Goal: Task Accomplishment & Management: Use online tool/utility

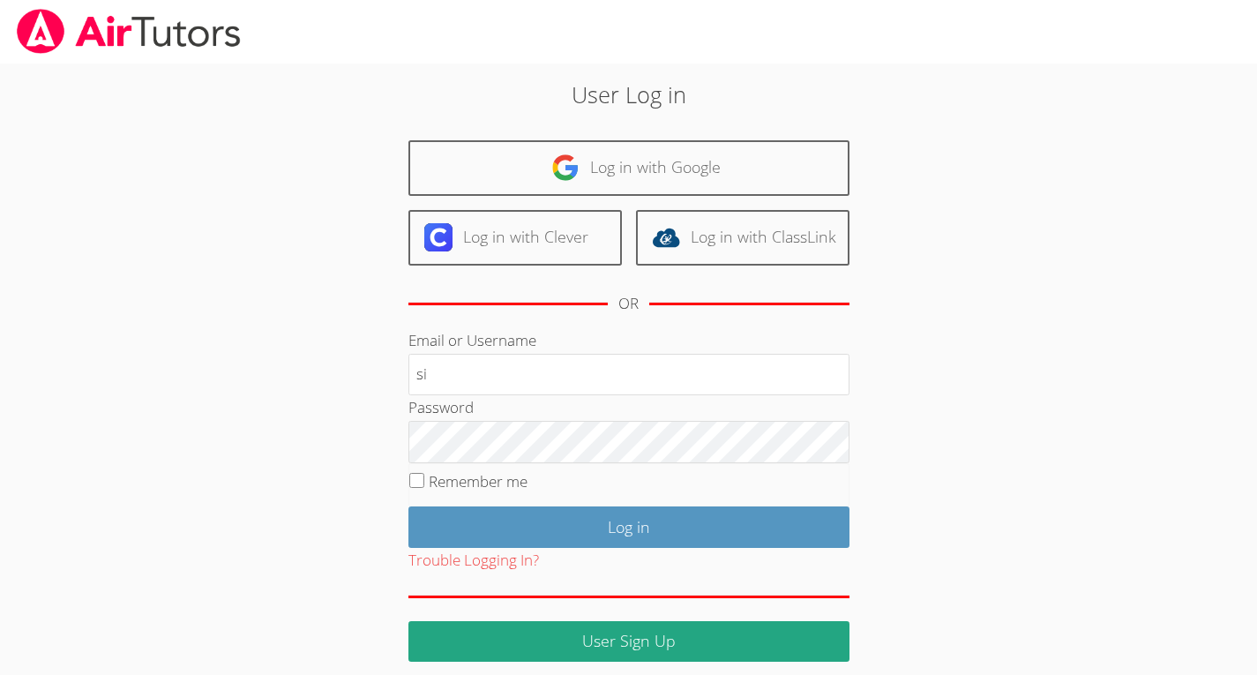
type input "s"
type input "silvafernandesd39035"
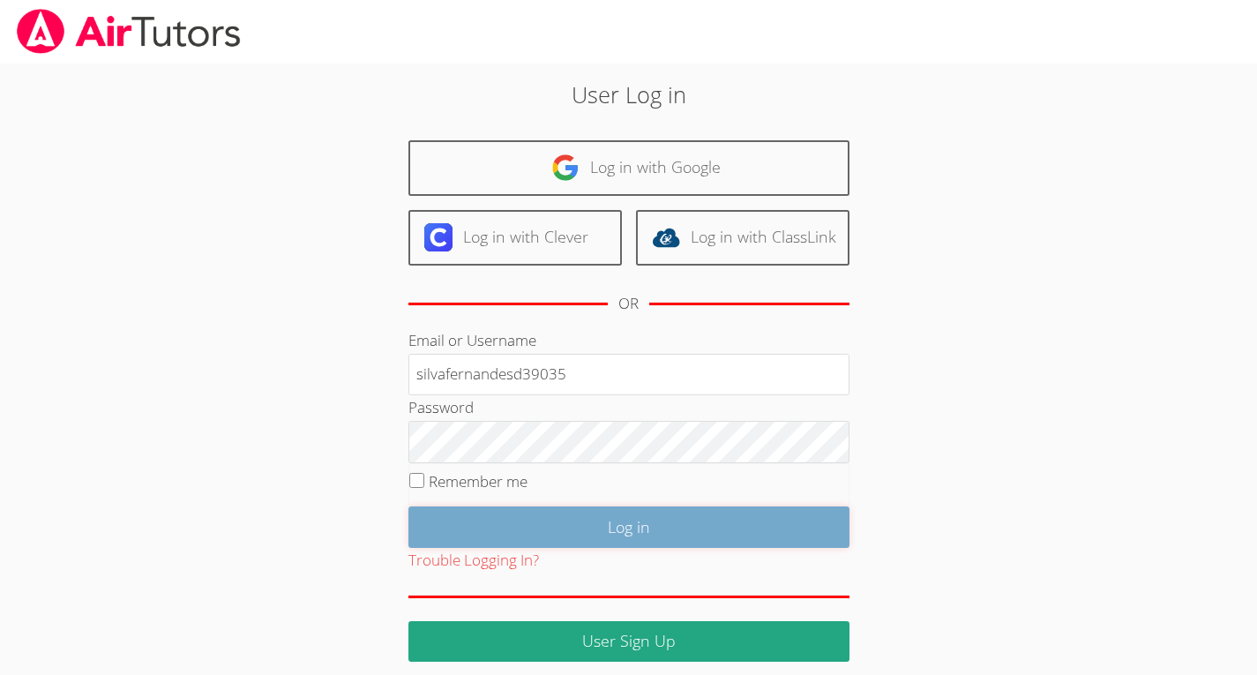
click at [606, 517] on input "Log in" at bounding box center [629, 526] width 441 height 41
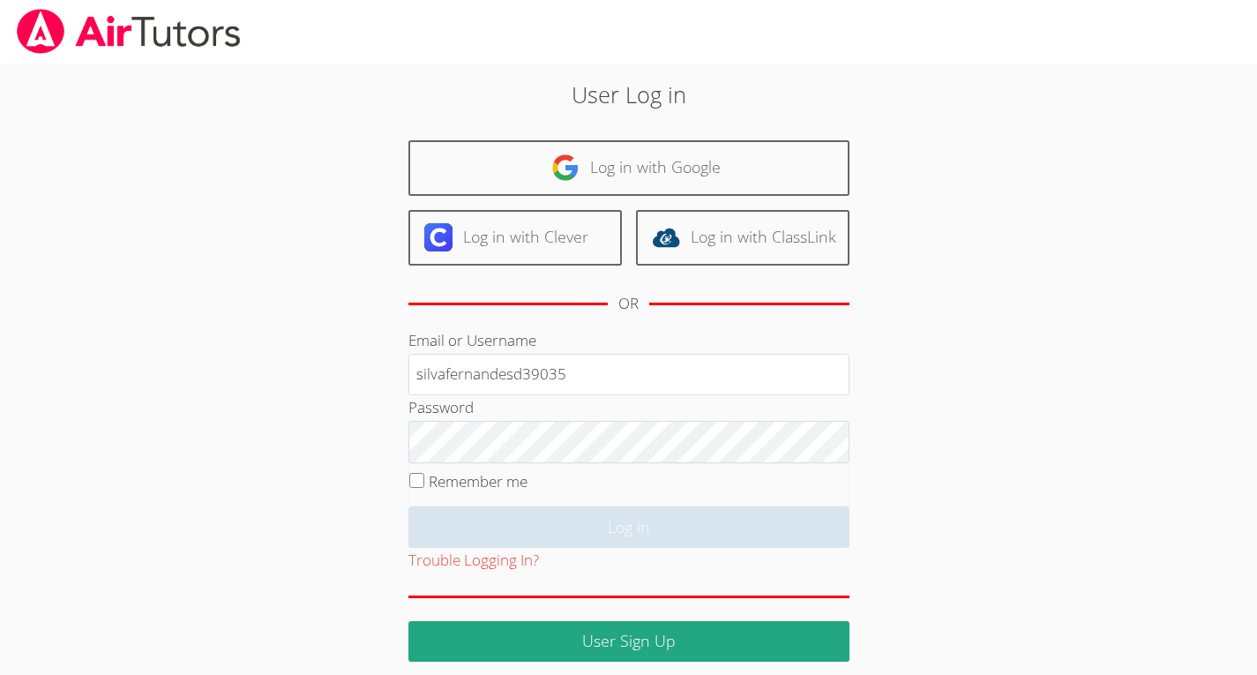
click at [442, 482] on label "Remember me" at bounding box center [478, 481] width 99 height 20
click at [424, 482] on input "Remember me" at bounding box center [416, 480] width 15 height 15
checkbox input "true"
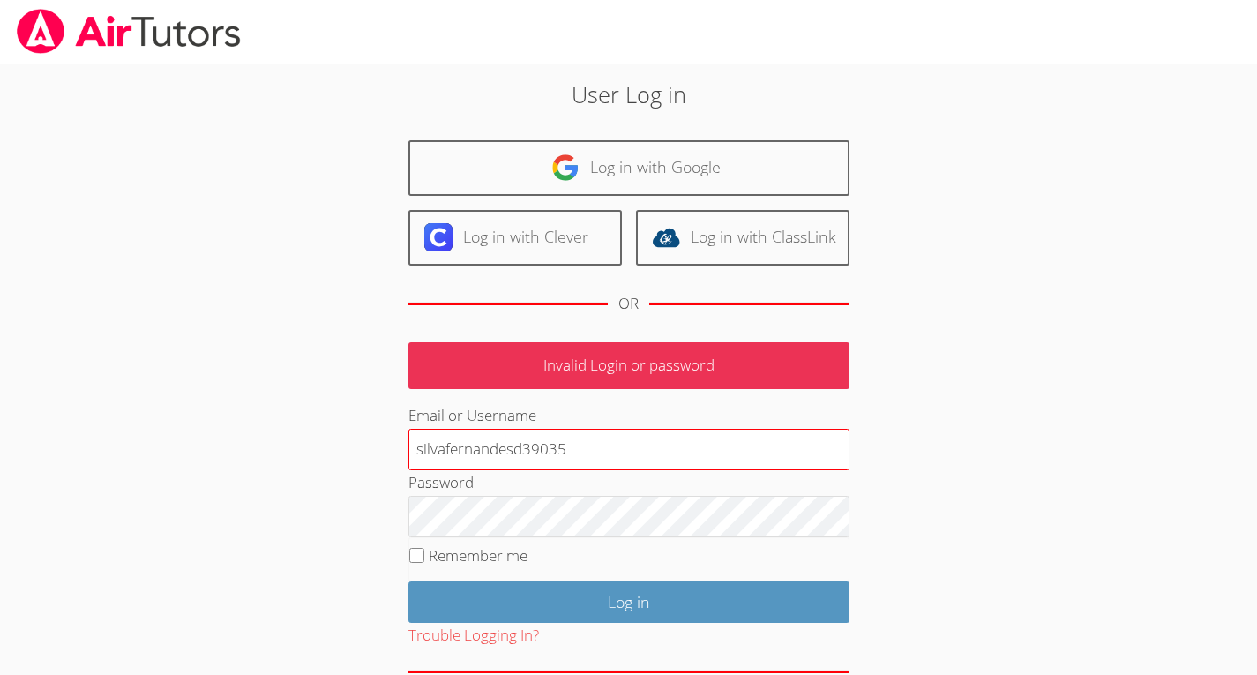
click at [664, 461] on input "silvafernandesd39035" at bounding box center [629, 450] width 441 height 42
type input "s"
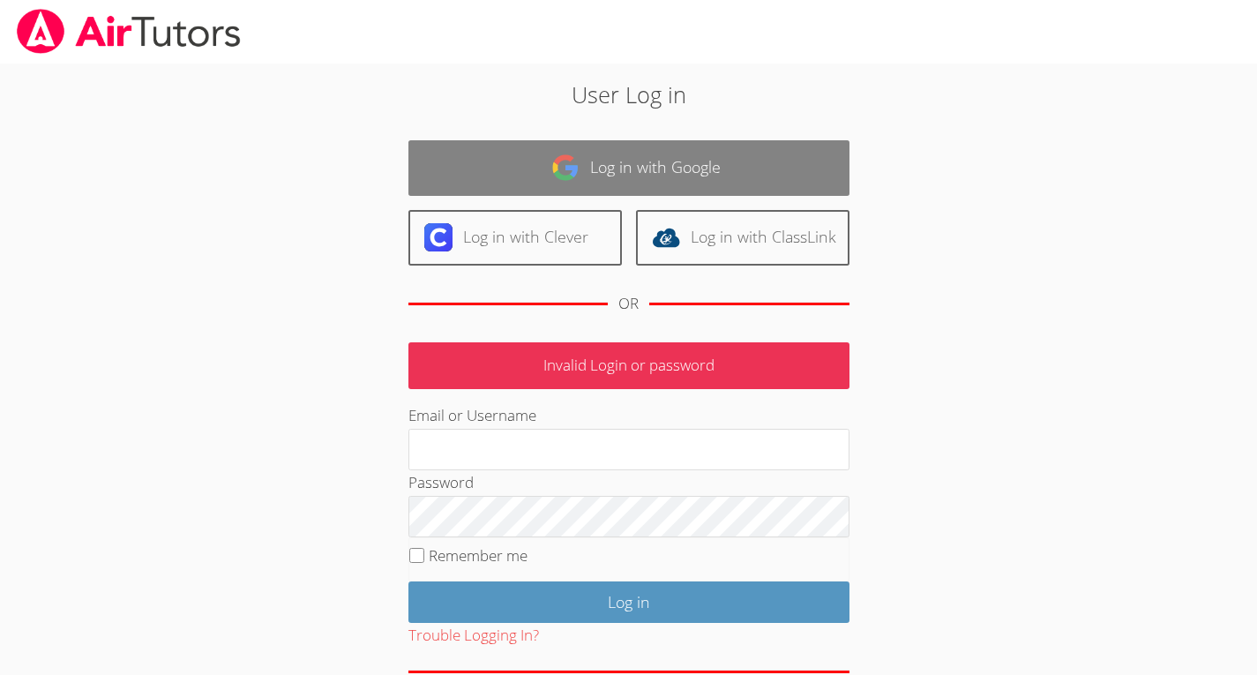
click at [596, 176] on link "Log in with Google" at bounding box center [629, 168] width 441 height 56
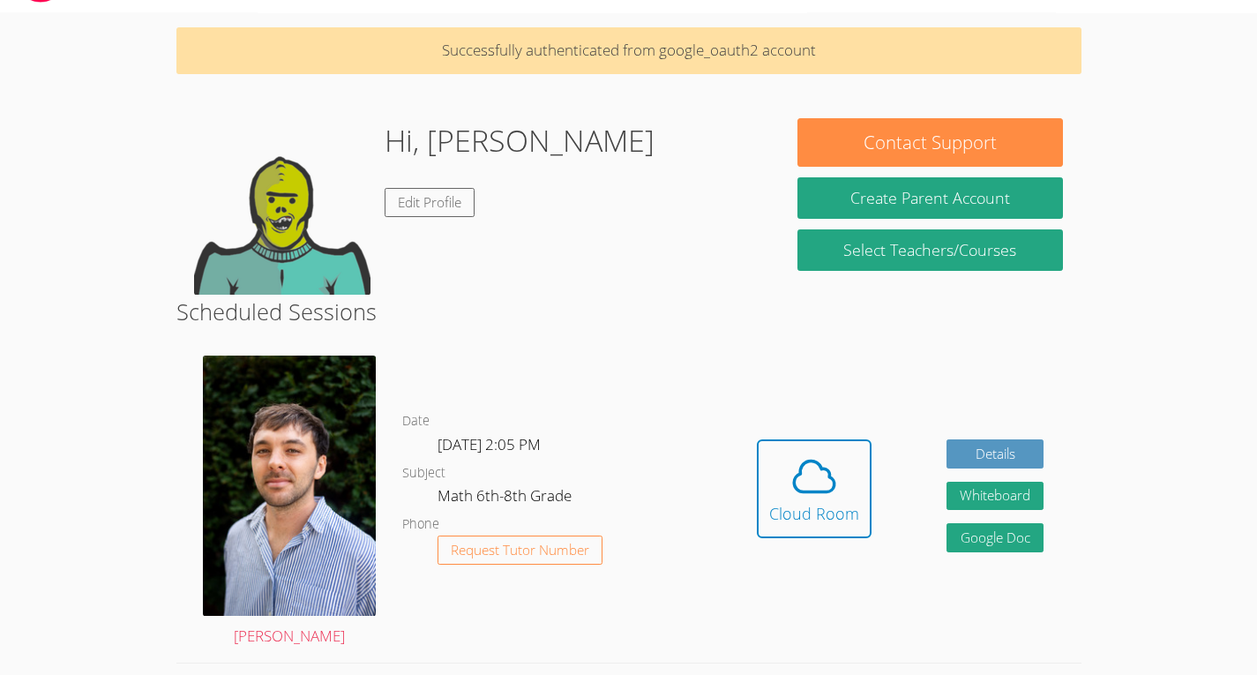
scroll to position [52, 0]
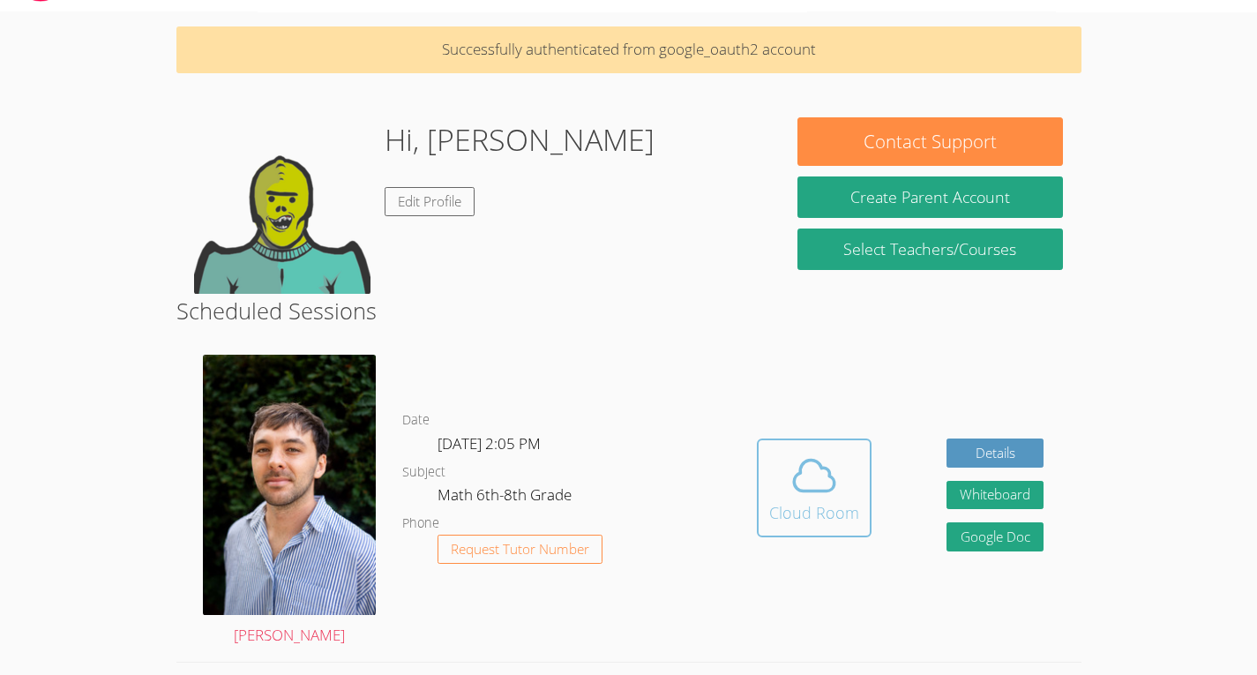
click at [812, 491] on icon at bounding box center [814, 476] width 41 height 31
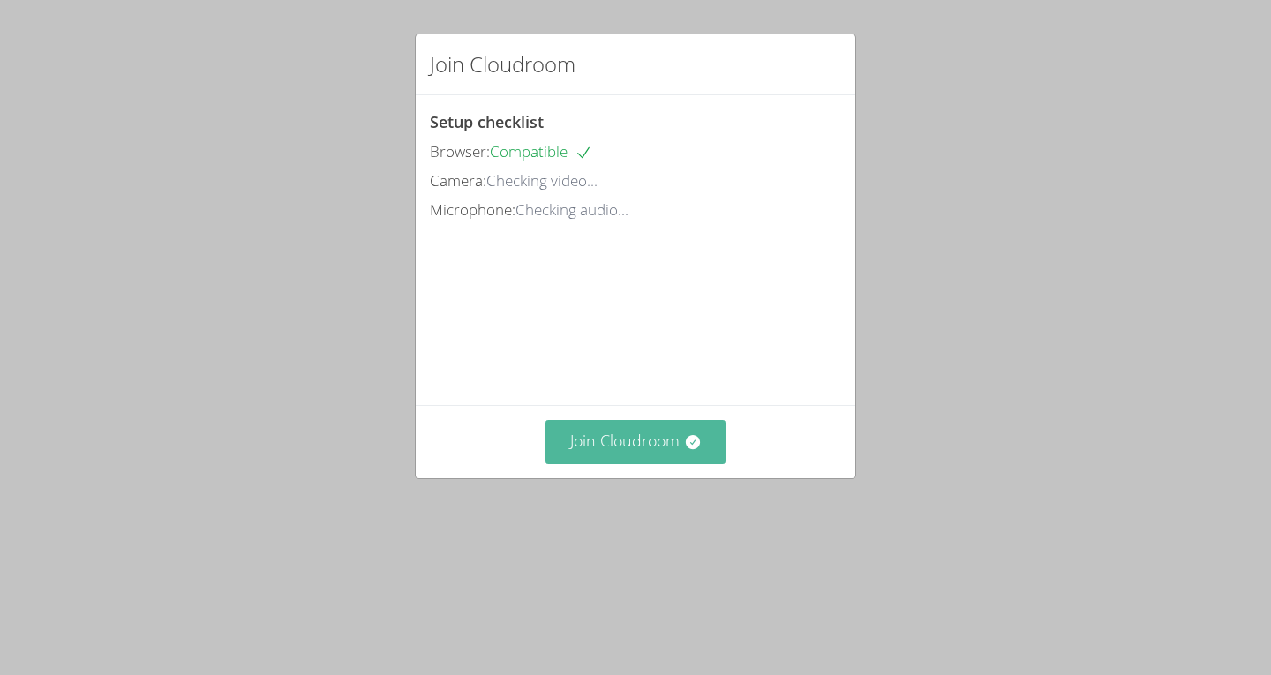
click at [617, 463] on button "Join Cloudroom" at bounding box center [635, 441] width 181 height 43
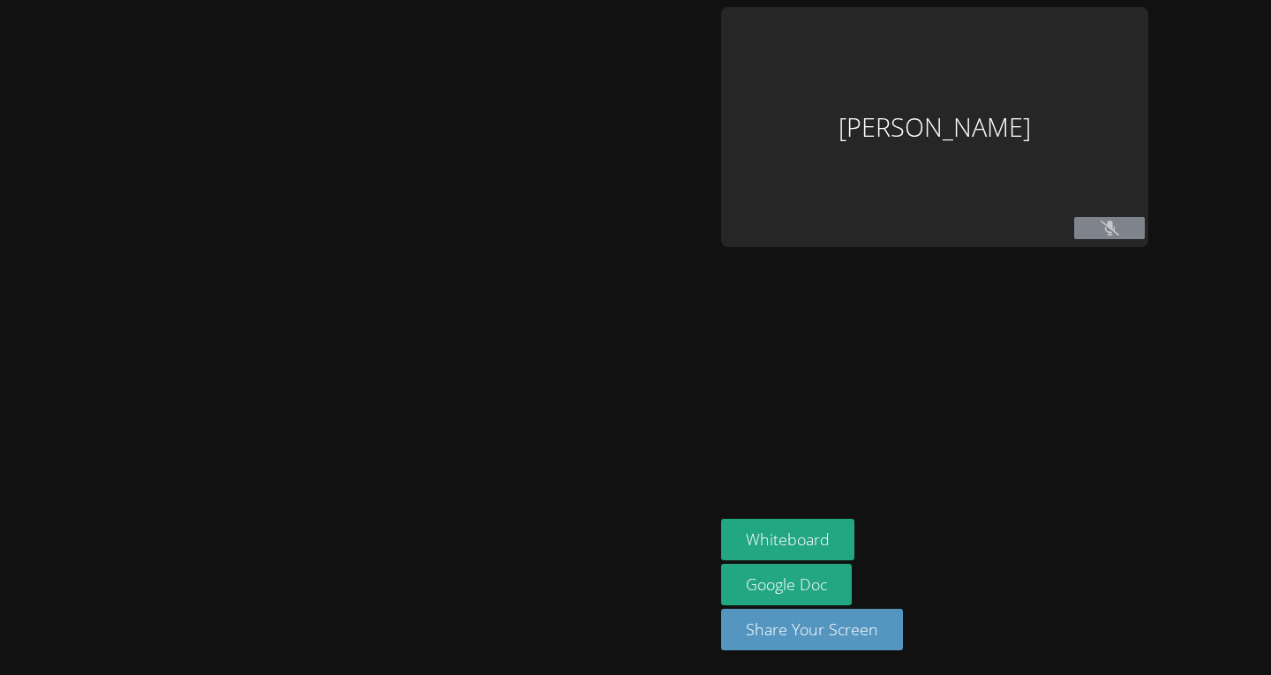
click at [1034, 161] on div "[PERSON_NAME]" at bounding box center [934, 127] width 427 height 240
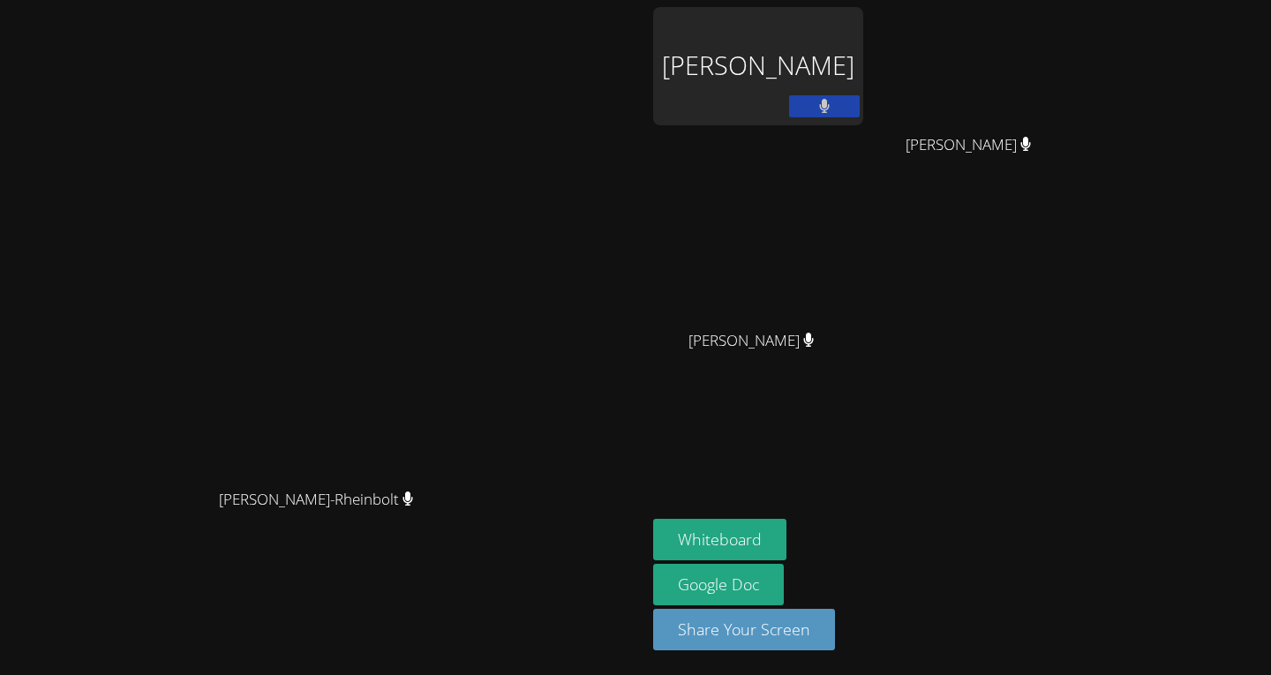
click at [863, 65] on div "[PERSON_NAME]" at bounding box center [758, 66] width 210 height 118
click at [863, 82] on div "[PERSON_NAME]" at bounding box center [758, 66] width 210 height 118
drag, startPoint x: 434, startPoint y: 24, endPoint x: 426, endPoint y: 297, distance: 273.7
click at [455, 288] on video at bounding box center [323, 302] width 265 height 356
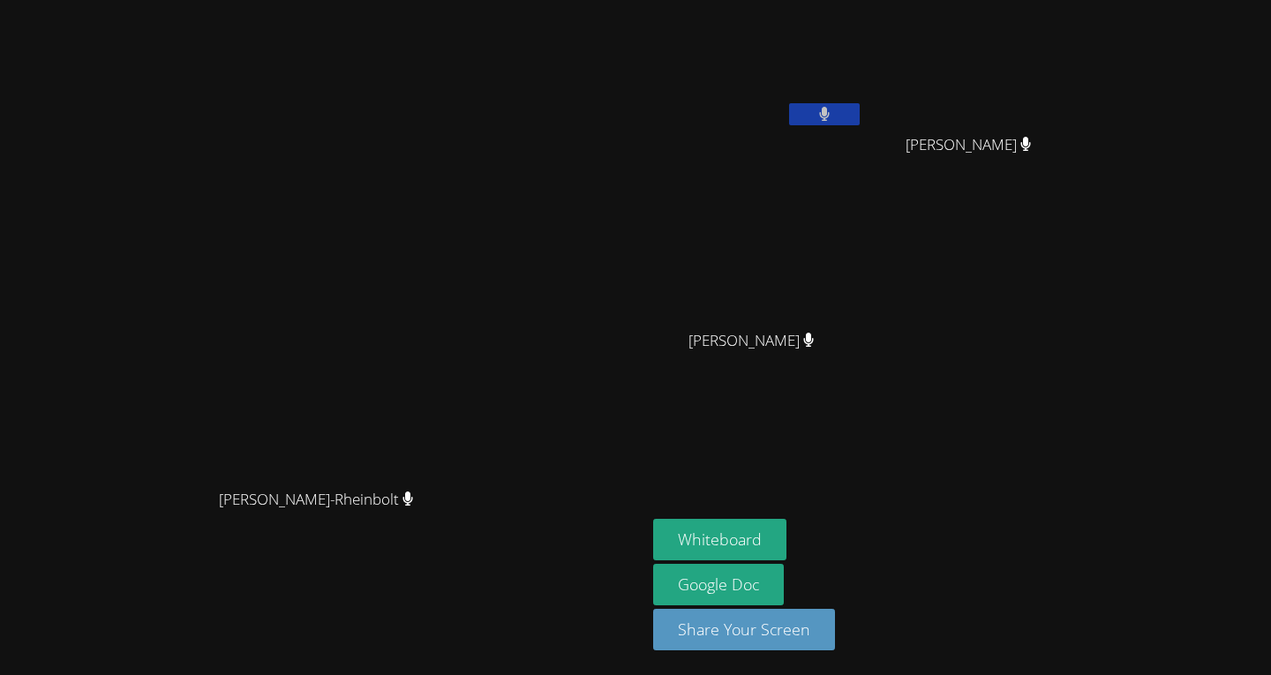
click at [455, 403] on video at bounding box center [323, 302] width 265 height 356
click at [455, 132] on video at bounding box center [323, 302] width 265 height 356
click at [604, 62] on div "[PERSON_NAME]-Rheinbolt" at bounding box center [323, 337] width 632 height 661
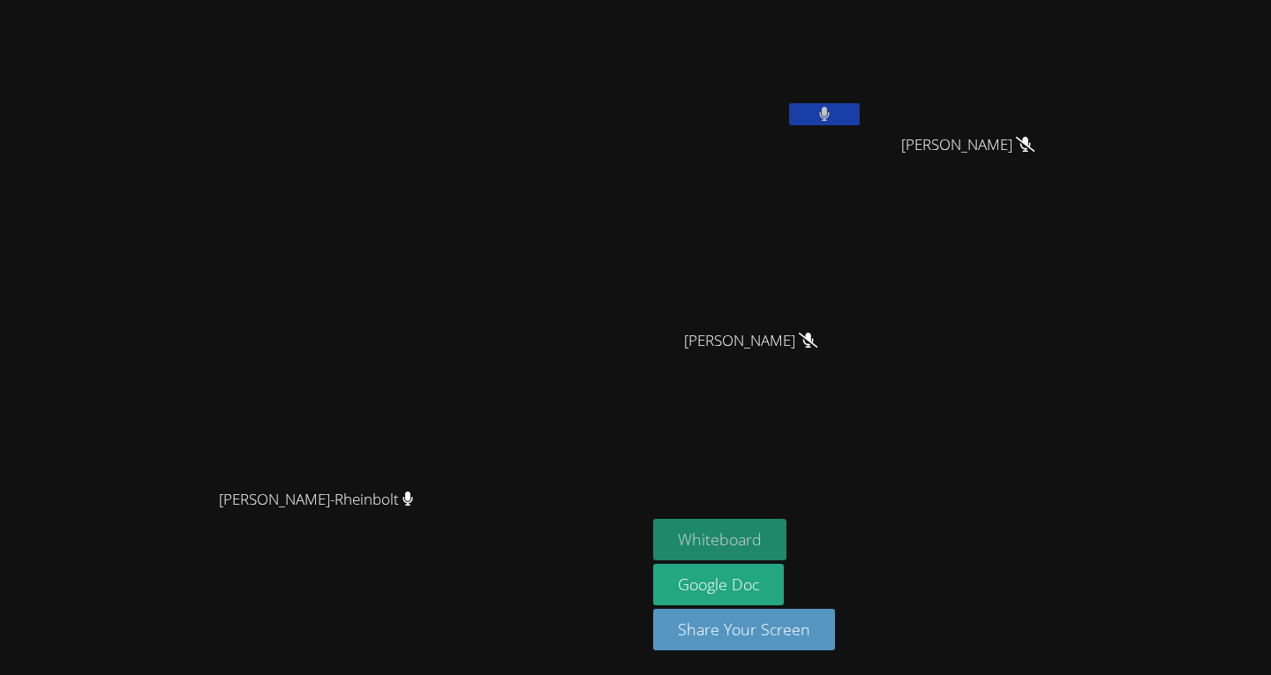
click at [786, 536] on button "Whiteboard" at bounding box center [719, 539] width 133 height 41
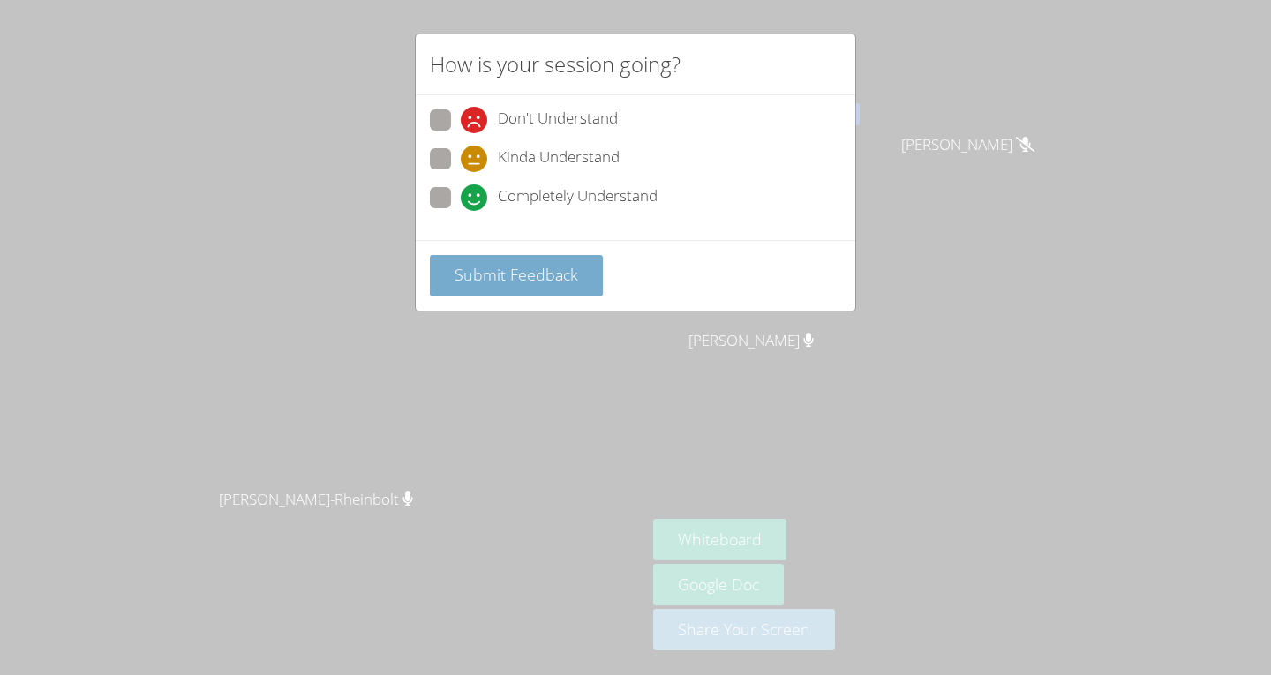
click at [494, 266] on span "Submit Feedback" at bounding box center [516, 274] width 124 height 21
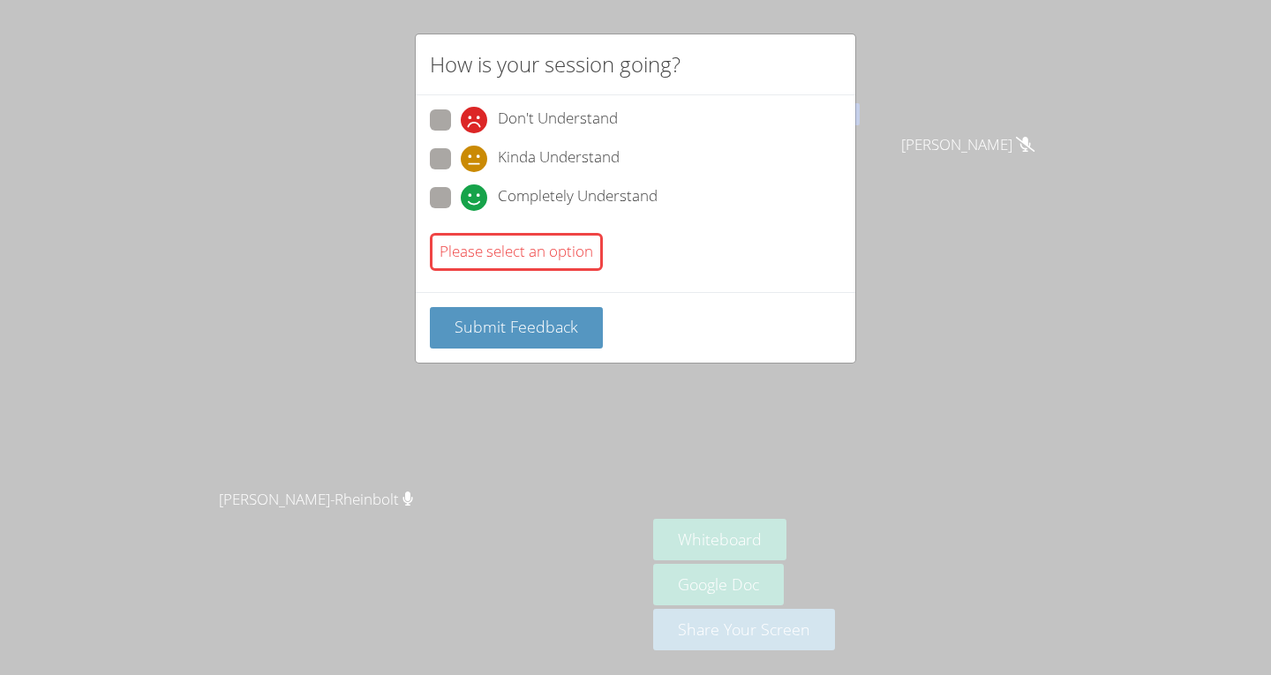
click at [544, 266] on div "Please select an option" at bounding box center [516, 252] width 173 height 38
click at [484, 203] on icon at bounding box center [474, 197] width 26 height 26
click at [476, 202] on input "Completely Understand" at bounding box center [468, 194] width 15 height 15
radio input "true"
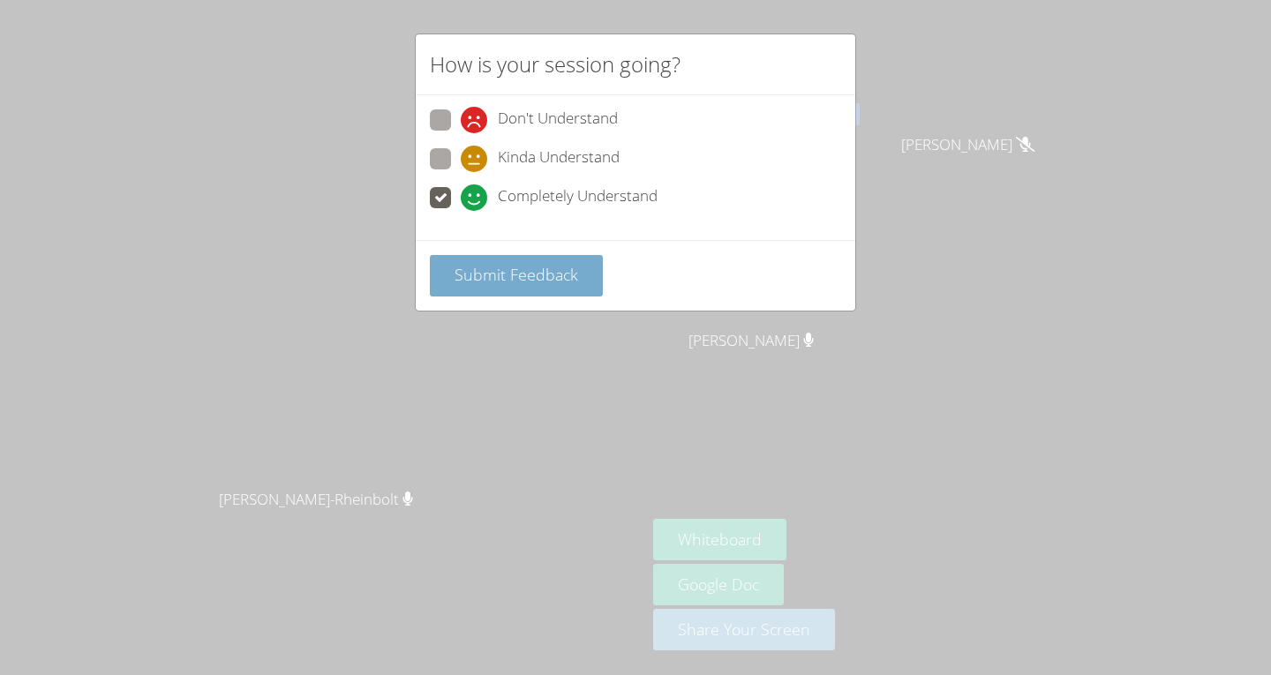
click at [508, 277] on span "Submit Feedback" at bounding box center [516, 274] width 124 height 21
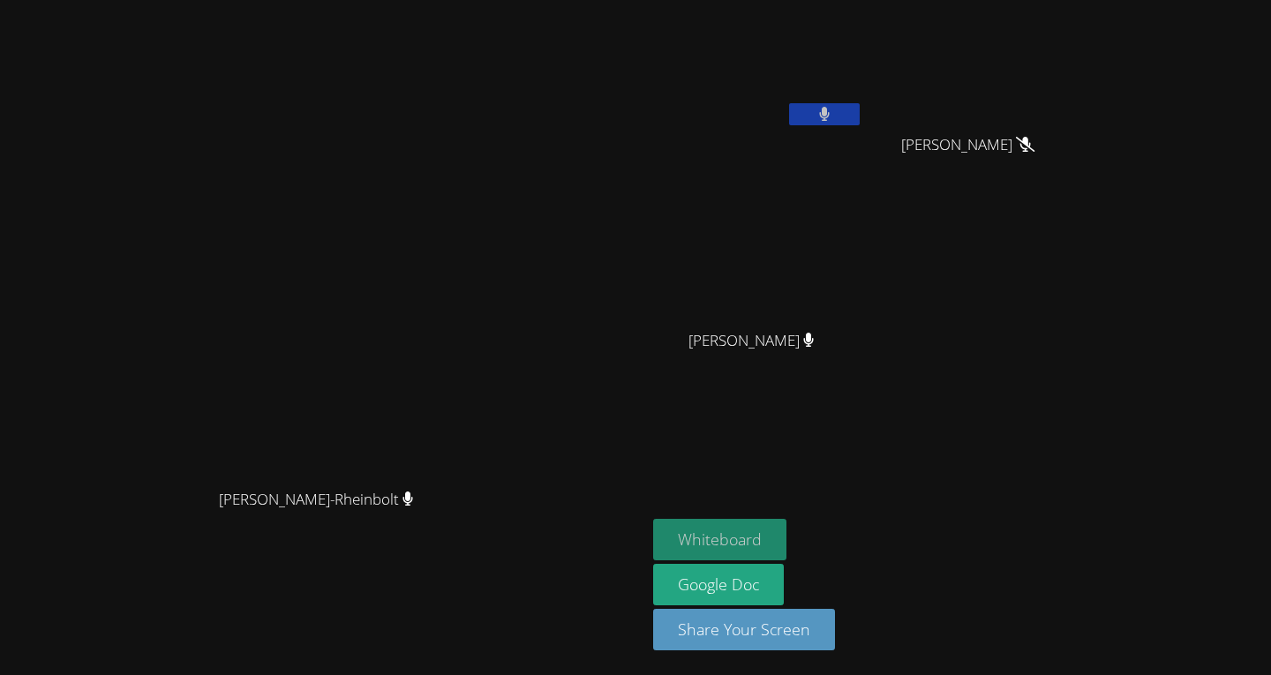
click at [786, 531] on button "Whiteboard" at bounding box center [719, 539] width 133 height 41
